Goal: Book appointment/travel/reservation

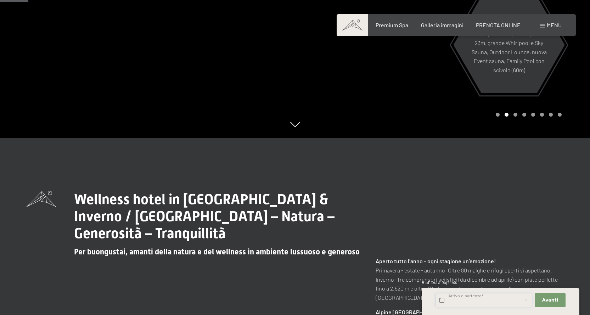
click at [480, 301] on input "text" at bounding box center [484, 300] width 97 height 15
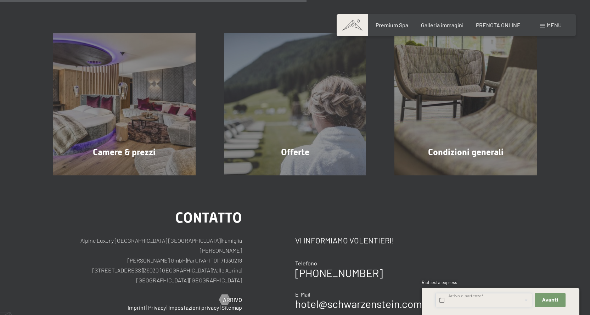
click at [471, 300] on input "text" at bounding box center [484, 300] width 97 height 15
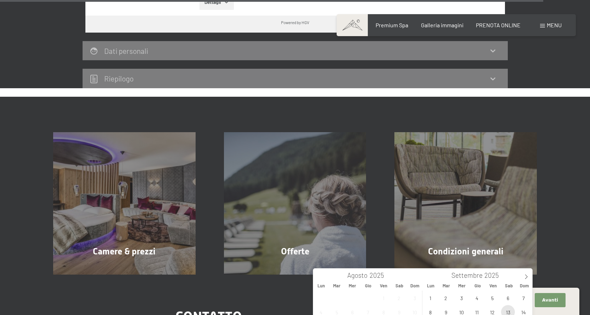
scroll to position [2270, 0]
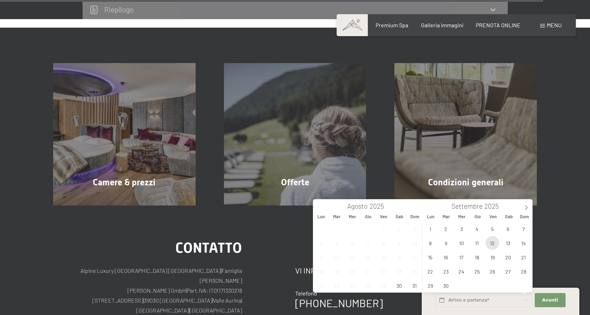
click at [495, 243] on span "12" at bounding box center [492, 243] width 14 height 14
click at [431, 256] on span "15" at bounding box center [430, 257] width 14 height 14
type input "Ven. 12/09/2025 - Lun. 15/09/2025"
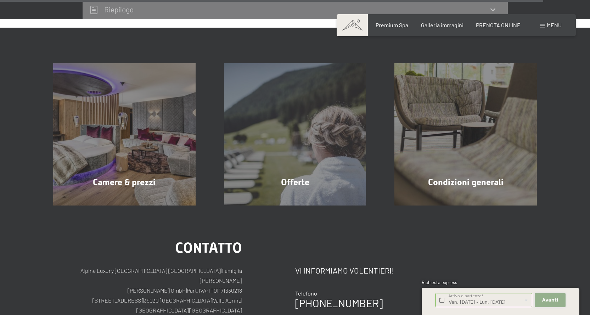
click at [554, 299] on span "Avanti" at bounding box center [550, 300] width 16 height 6
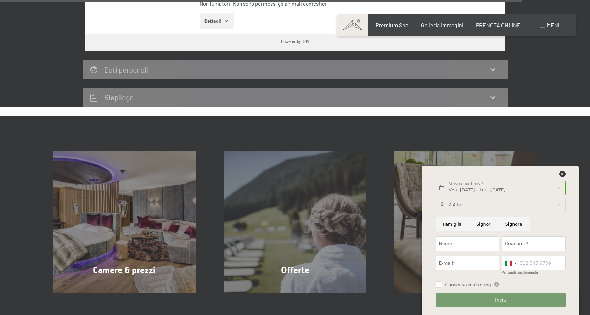
scroll to position [2182, 0]
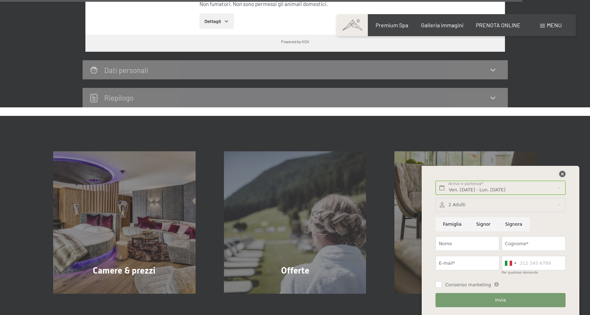
click at [561, 173] on icon at bounding box center [562, 174] width 6 height 6
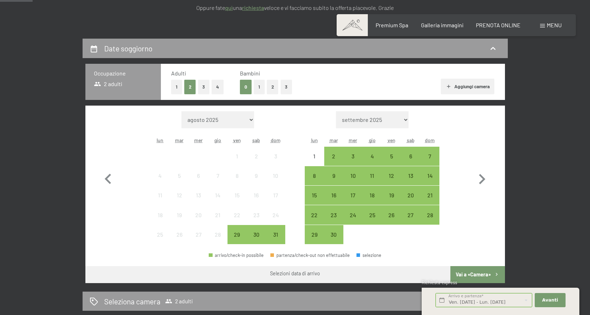
scroll to position [142, 0]
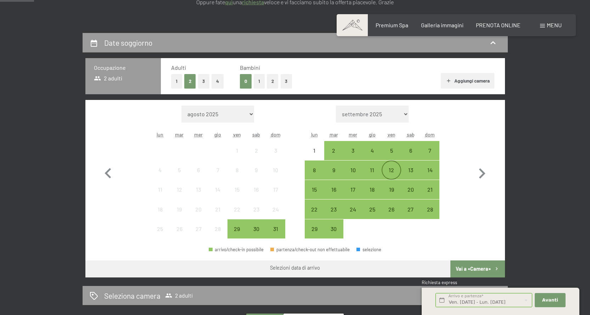
click at [391, 169] on div "12" at bounding box center [391, 176] width 18 height 18
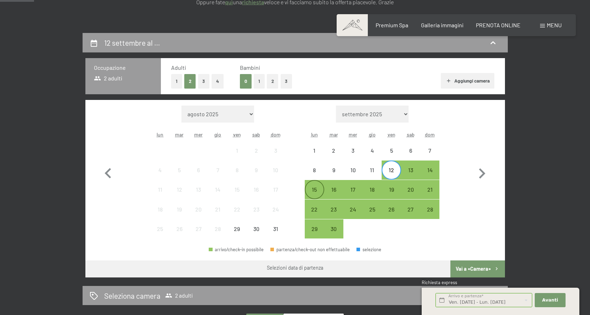
click at [313, 192] on div "15" at bounding box center [314, 196] width 18 height 18
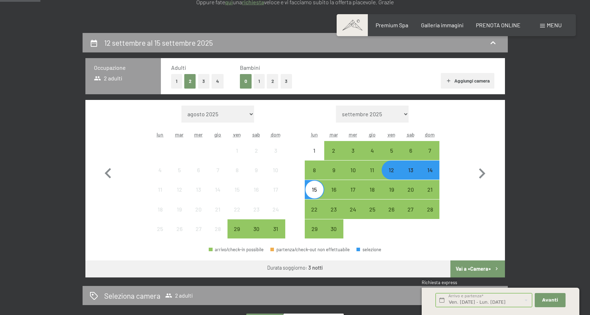
scroll to position [213, 0]
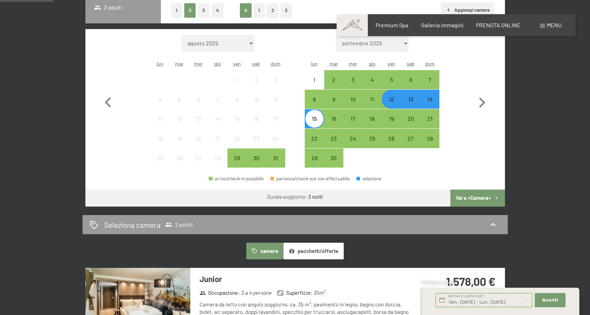
click at [471, 198] on button "Vai a «Camera»" at bounding box center [477, 198] width 54 height 17
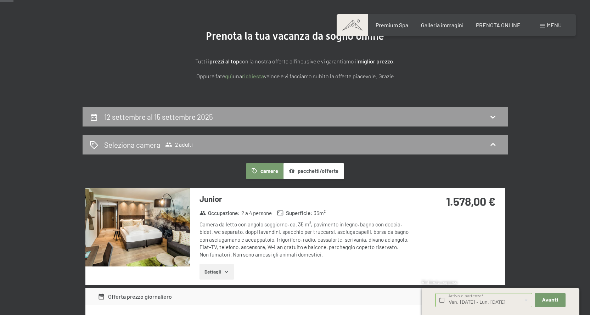
scroll to position [71, 0]
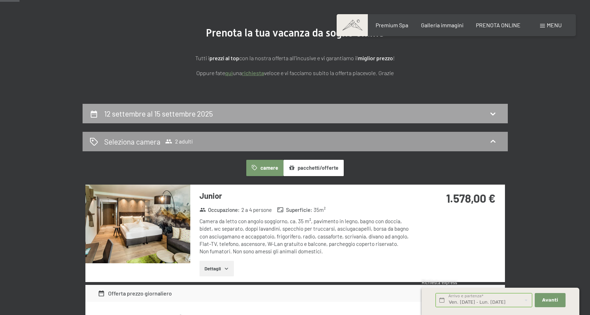
click at [491, 113] on icon at bounding box center [492, 114] width 5 height 3
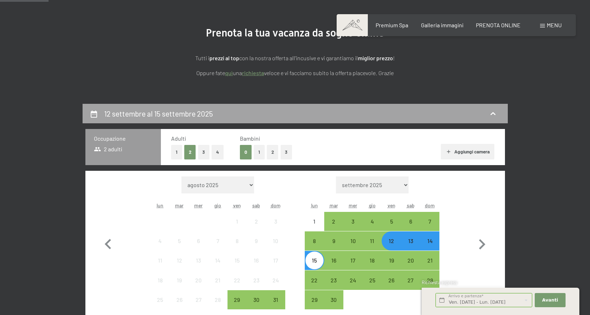
scroll to position [175, 0]
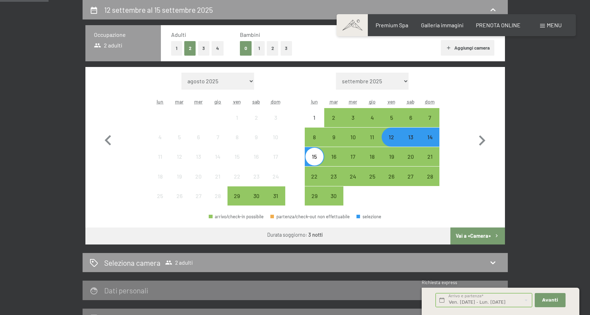
click at [394, 141] on div "12" at bounding box center [391, 143] width 18 height 18
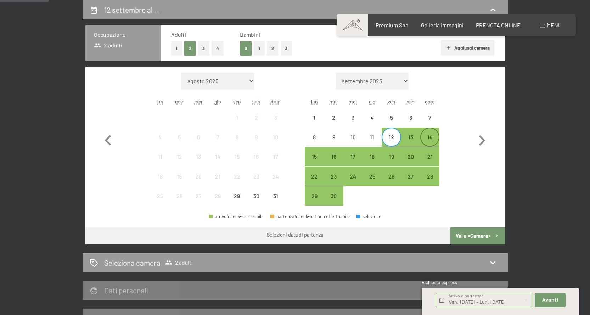
click at [434, 136] on div "14" at bounding box center [430, 143] width 18 height 18
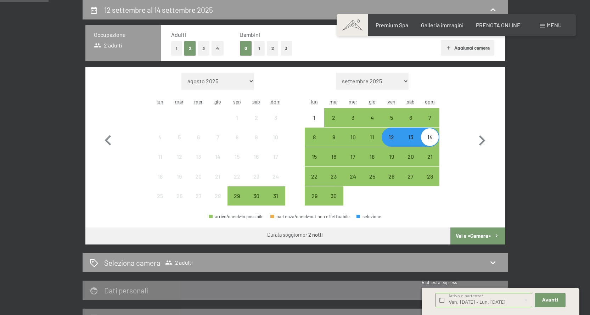
click at [477, 236] on button "Vai a «Camera»" at bounding box center [477, 235] width 54 height 17
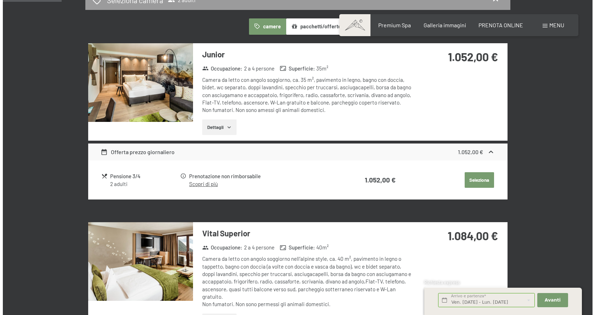
scroll to position [213, 0]
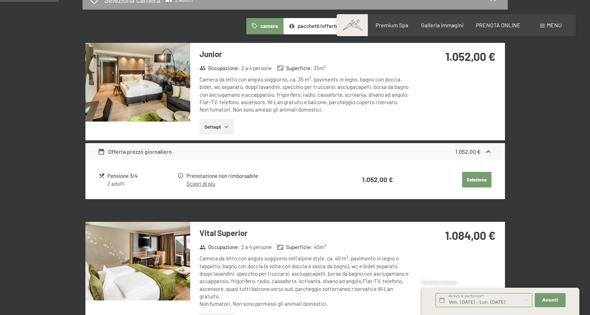
click at [196, 183] on link "Scopri di più" at bounding box center [200, 183] width 29 height 6
